Goal: Information Seeking & Learning: Learn about a topic

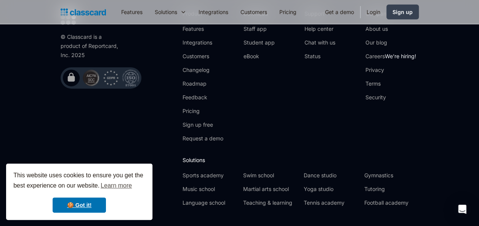
scroll to position [2642, 0]
click at [374, 53] on link "Careers We're hiring!" at bounding box center [391, 57] width 51 height 8
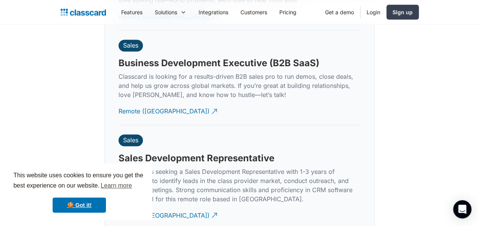
scroll to position [2009, 0]
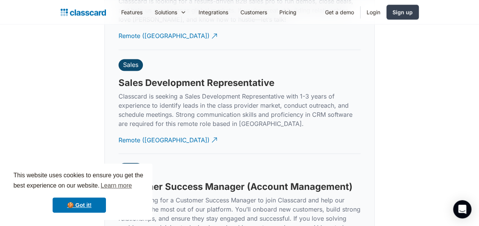
click at [297, 136] on div "Sales Sales Development Representative Classcard is seeking a Sales Development…" at bounding box center [240, 102] width 242 height 104
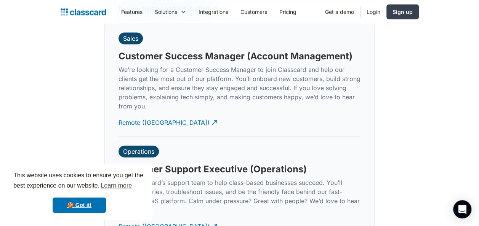
scroll to position [2214, 0]
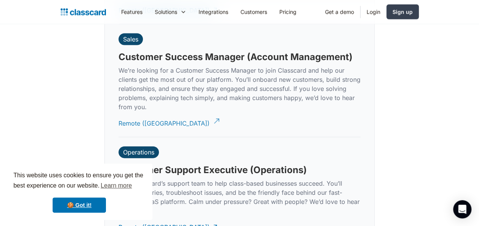
click at [130, 113] on div "Remote ([GEOGRAPHIC_DATA])" at bounding box center [164, 120] width 91 height 15
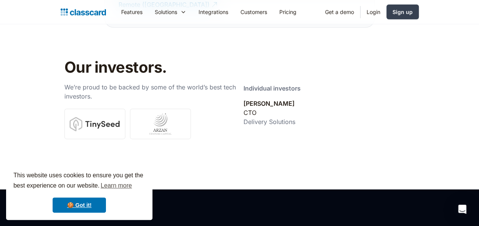
scroll to position [2541, 0]
